Goal: Information Seeking & Learning: Learn about a topic

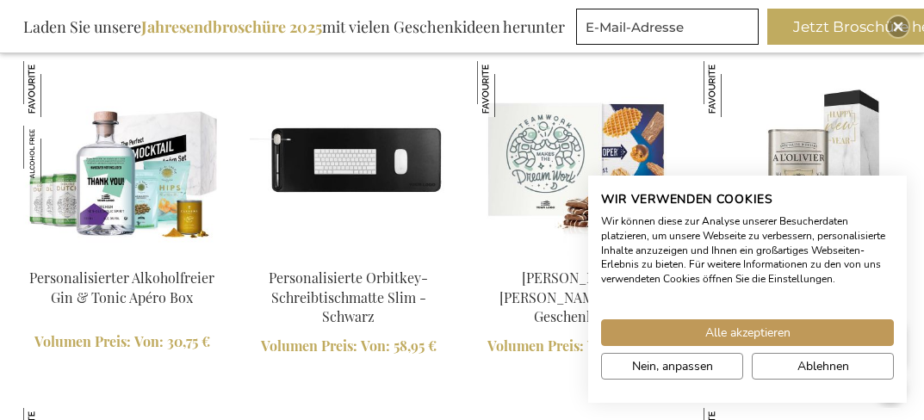
scroll to position [2335, 0]
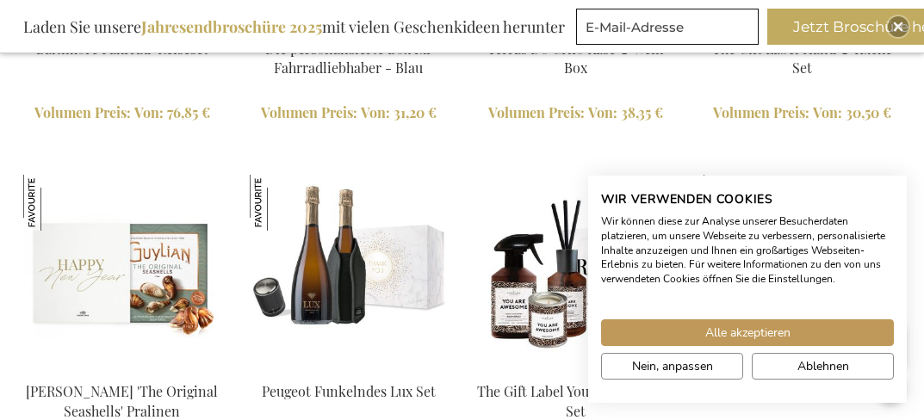
click at [550, 64] on link "Terras Do Grifo Käse & Wein Box" at bounding box center [575, 59] width 176 height 38
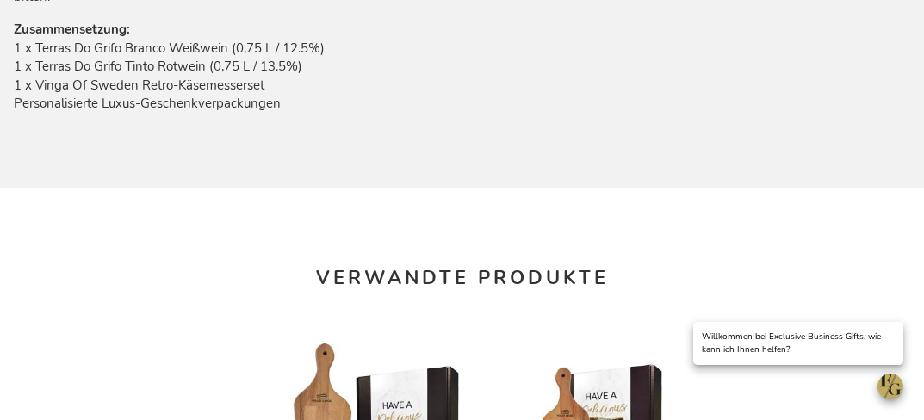
scroll to position [1888, 0]
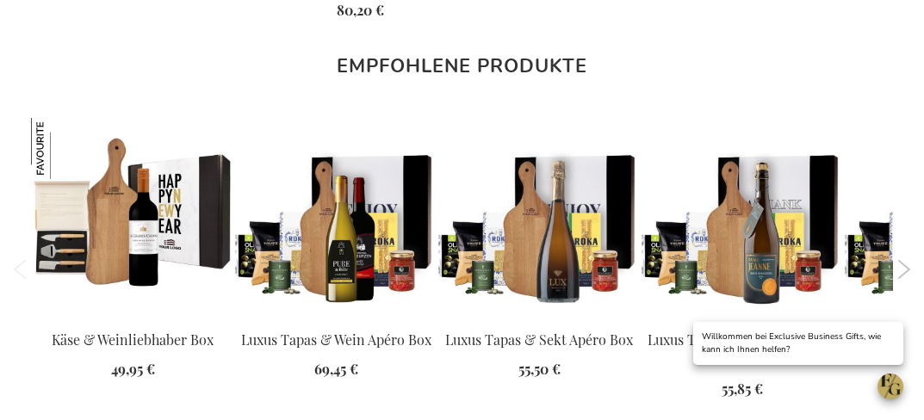
click at [117, 163] on img at bounding box center [132, 219] width 203 height 203
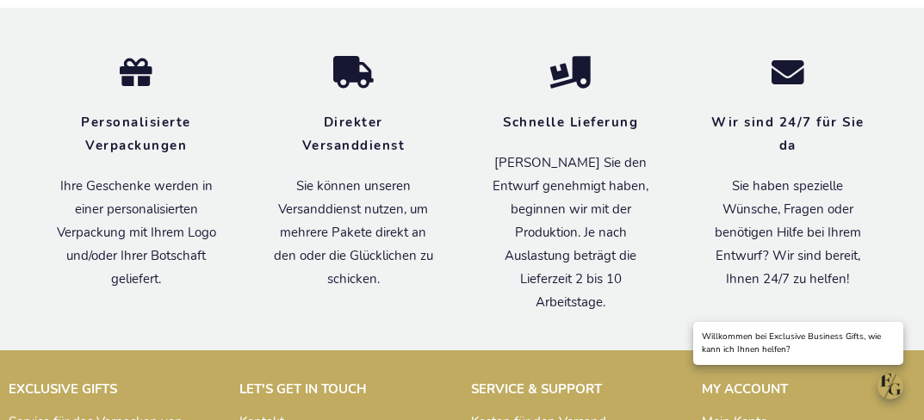
scroll to position [2485, 0]
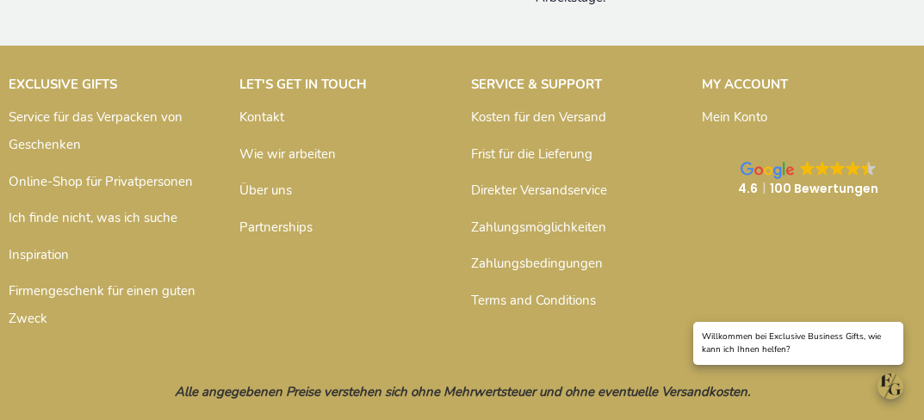
click at [251, 182] on link "Über uns" at bounding box center [265, 190] width 53 height 17
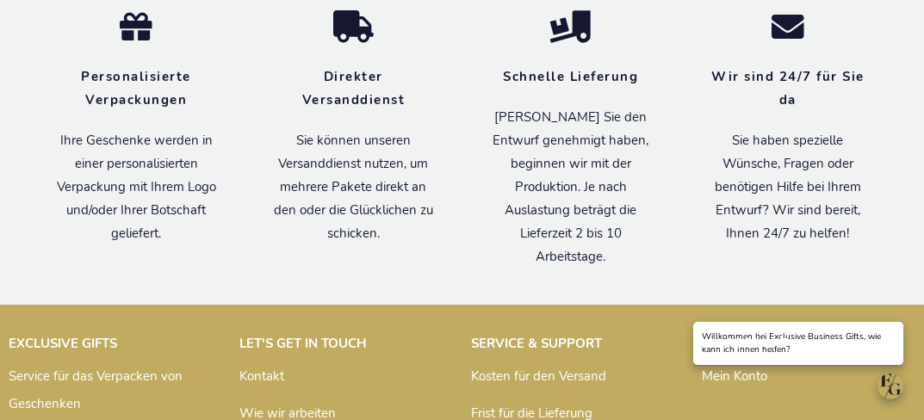
scroll to position [1379, 0]
